Goal: Information Seeking & Learning: Learn about a topic

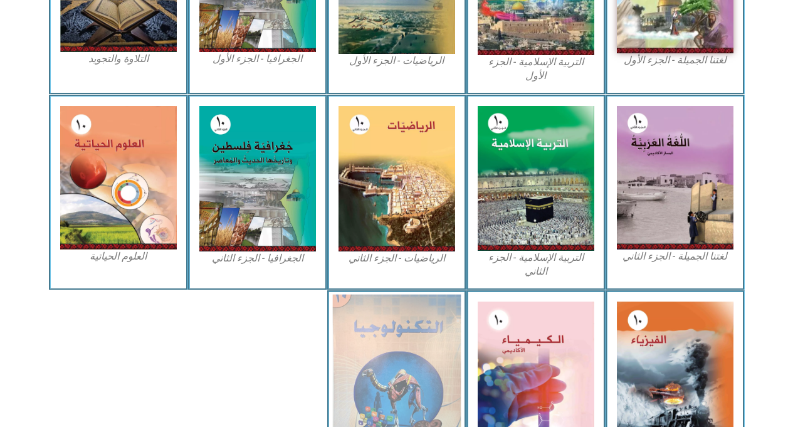
scroll to position [464, 0]
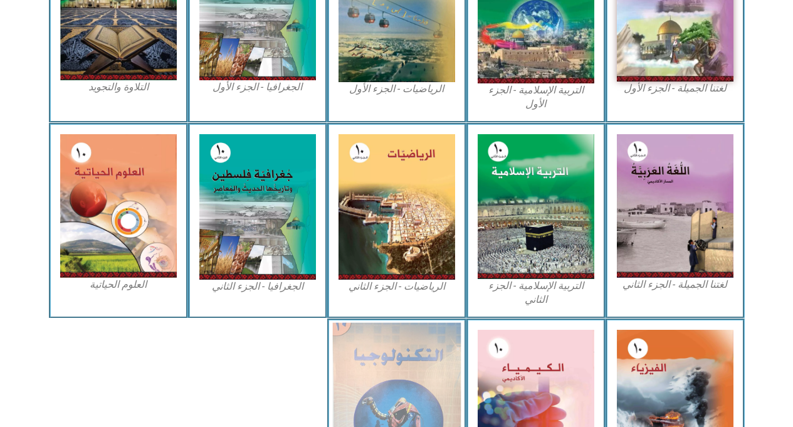
click at [445, 378] on img at bounding box center [396, 400] width 129 height 157
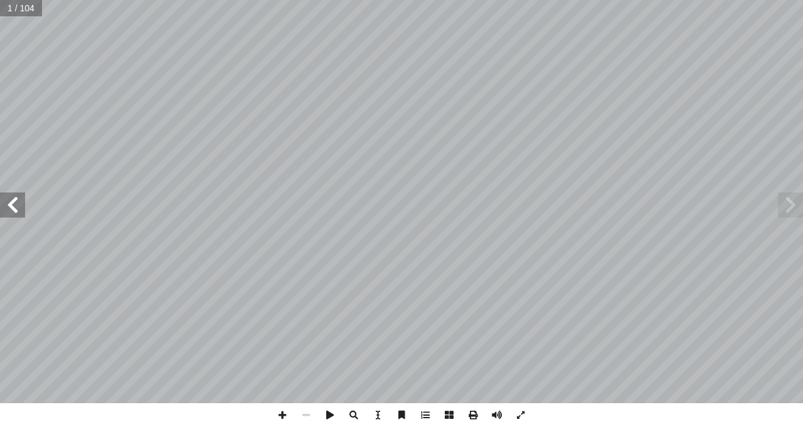
click at [13, 197] on span at bounding box center [12, 205] width 25 height 25
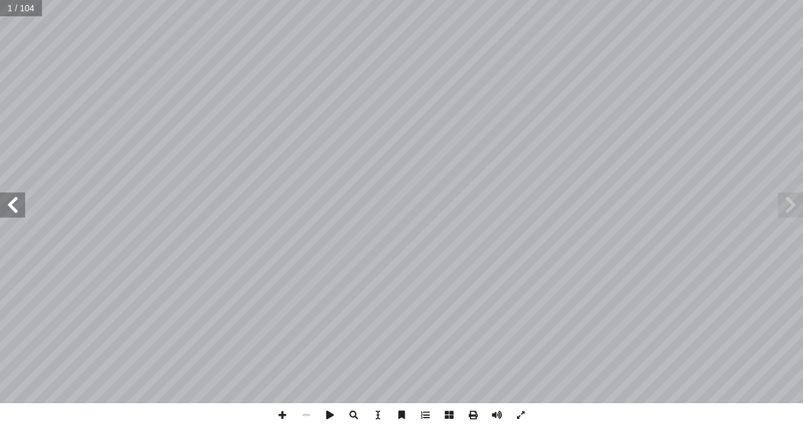
click at [13, 197] on span at bounding box center [12, 205] width 25 height 25
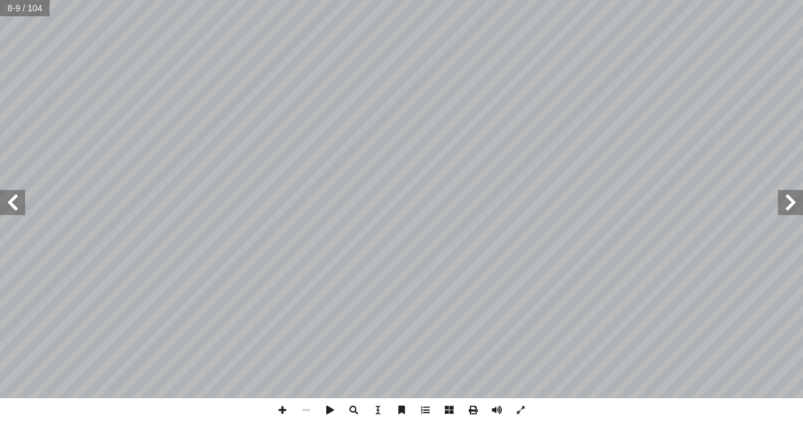
click at [19, 208] on span at bounding box center [12, 202] width 25 height 25
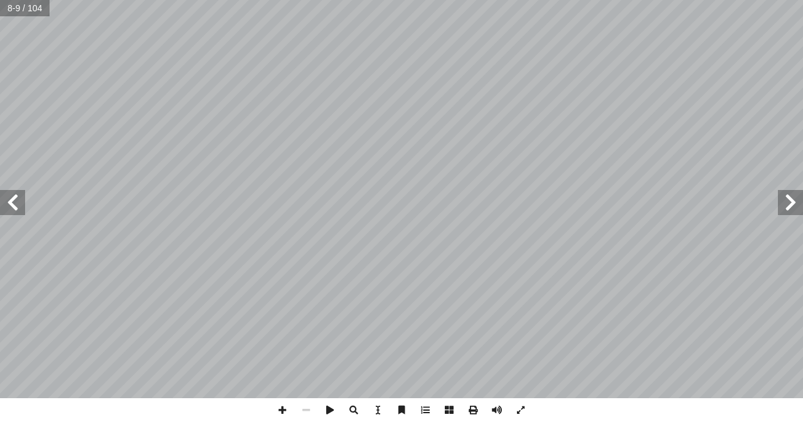
click at [19, 208] on span at bounding box center [12, 202] width 25 height 25
click at [21, 208] on span at bounding box center [12, 202] width 25 height 25
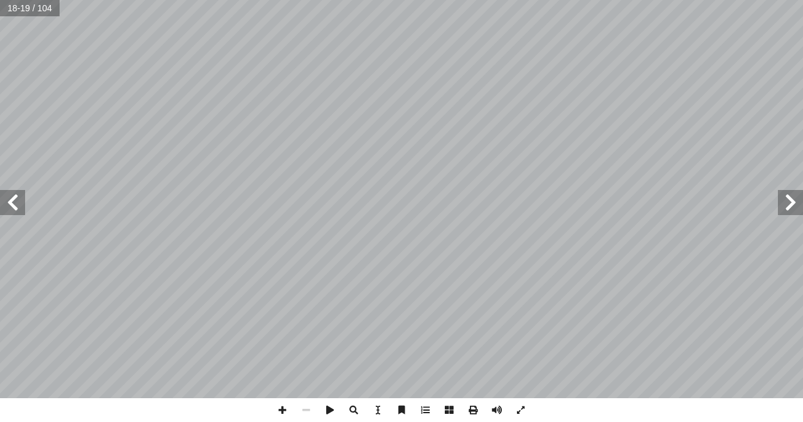
click at [12, 213] on span at bounding box center [12, 202] width 25 height 25
click at [281, 413] on span at bounding box center [282, 410] width 24 height 24
click at [305, 414] on span at bounding box center [306, 410] width 24 height 24
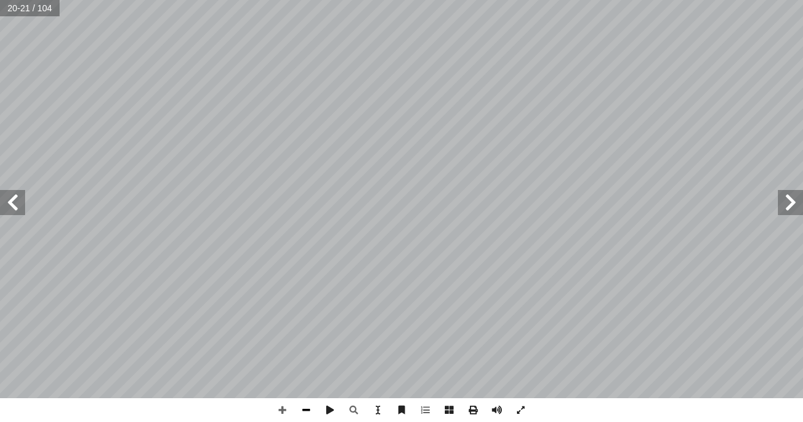
click at [305, 409] on span at bounding box center [306, 410] width 24 height 24
click at [285, 407] on span at bounding box center [282, 410] width 24 height 24
click at [285, 404] on span at bounding box center [282, 410] width 24 height 24
click at [1, 190] on span at bounding box center [12, 202] width 25 height 25
